Goal: Check status

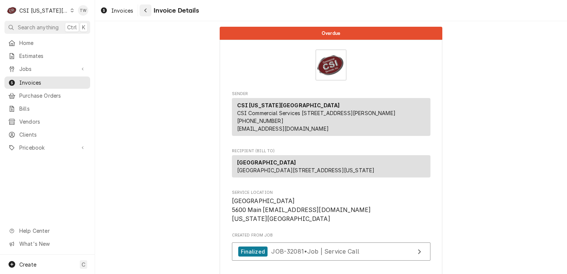
click at [147, 14] on div "Navigate back" at bounding box center [145, 10] width 7 height 7
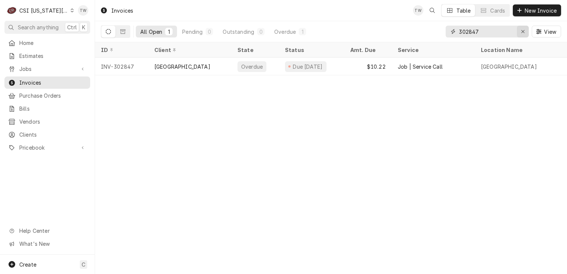
click at [520, 32] on div "Erase input" at bounding box center [522, 31] width 7 height 7
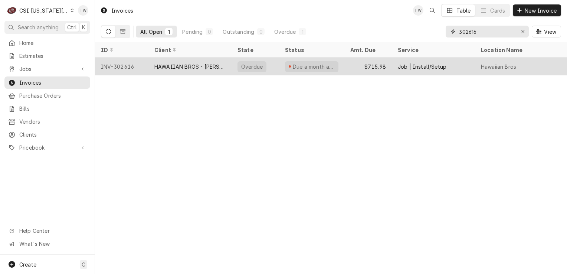
type input "302616"
click at [258, 63] on div "Overdue" at bounding box center [252, 67] width 23 height 8
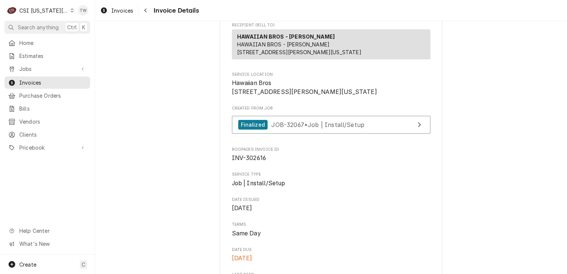
scroll to position [126, 0]
